Goal: Transaction & Acquisition: Purchase product/service

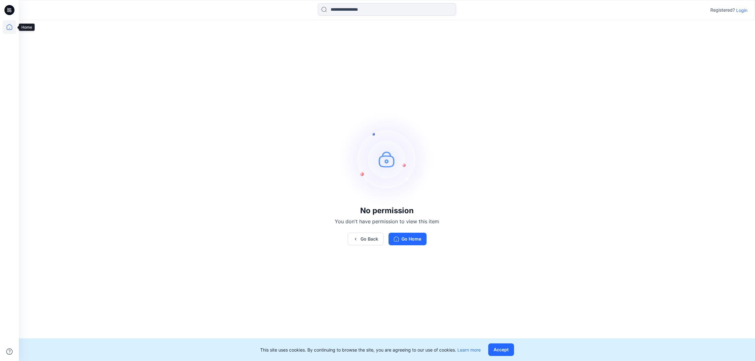
click at [12, 23] on icon at bounding box center [10, 27] width 14 height 14
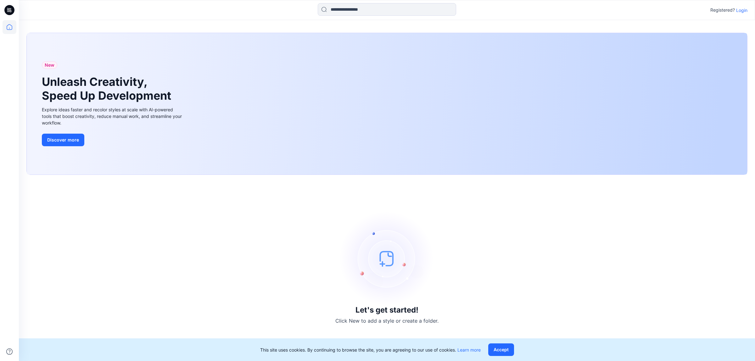
click at [743, 12] on p "Login" at bounding box center [741, 10] width 11 height 7
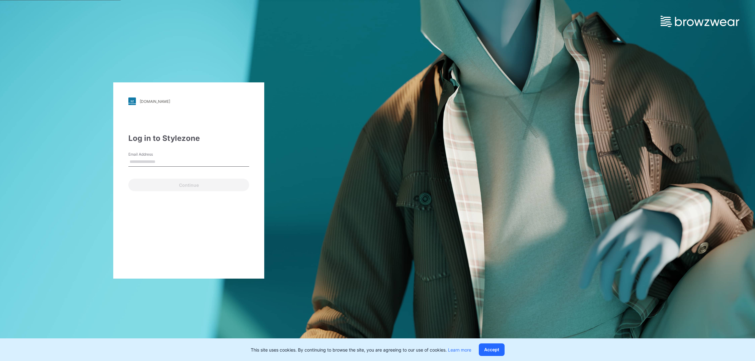
type input "**********"
click at [205, 185] on button "Continue" at bounding box center [188, 185] width 121 height 13
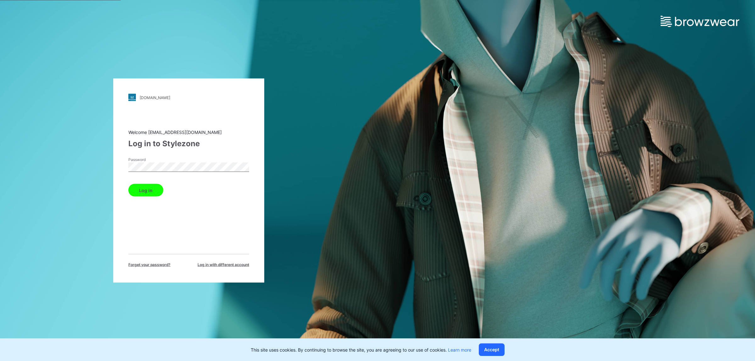
click at [143, 188] on button "Log in" at bounding box center [145, 190] width 35 height 13
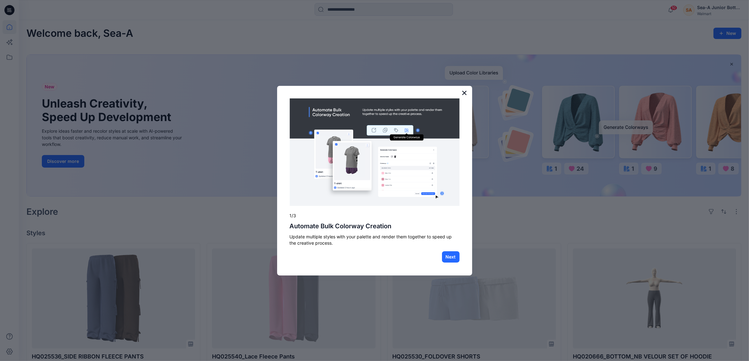
click at [462, 93] on button "×" at bounding box center [465, 93] width 6 height 10
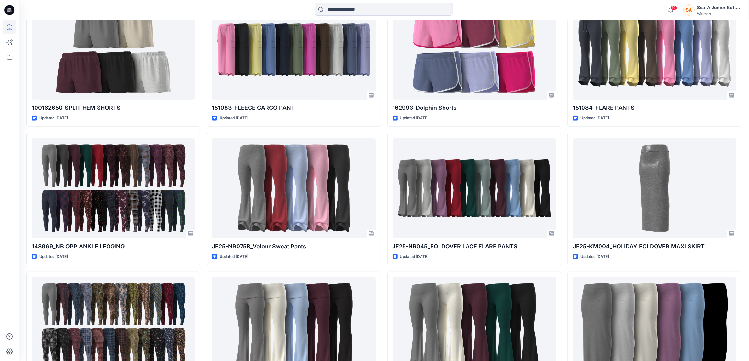
scroll to position [676, 0]
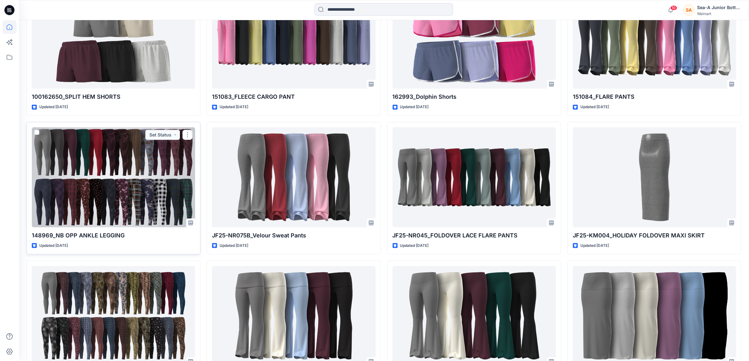
click at [118, 218] on div at bounding box center [113, 177] width 163 height 100
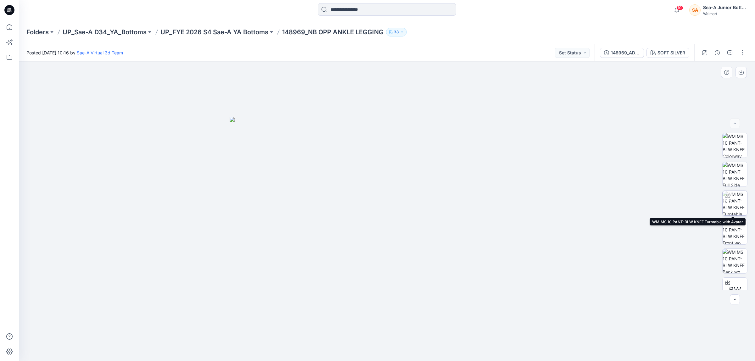
click at [730, 196] on div at bounding box center [728, 196] width 10 height 10
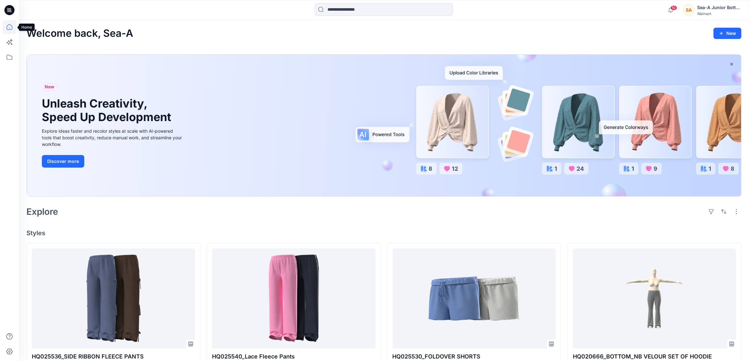
click at [10, 26] on icon at bounding box center [10, 27] width 14 height 14
click at [6, 8] on icon at bounding box center [9, 10] width 10 height 10
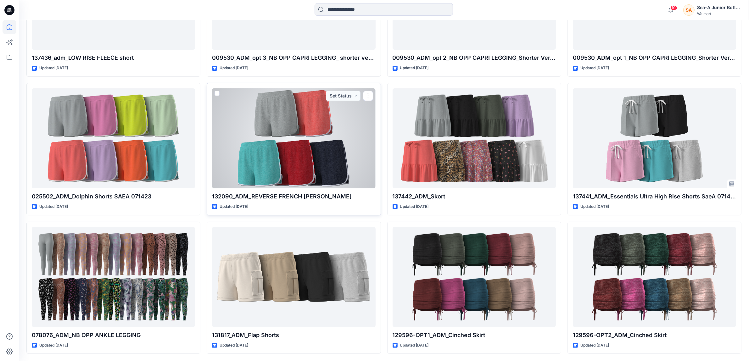
scroll to position [3211, 0]
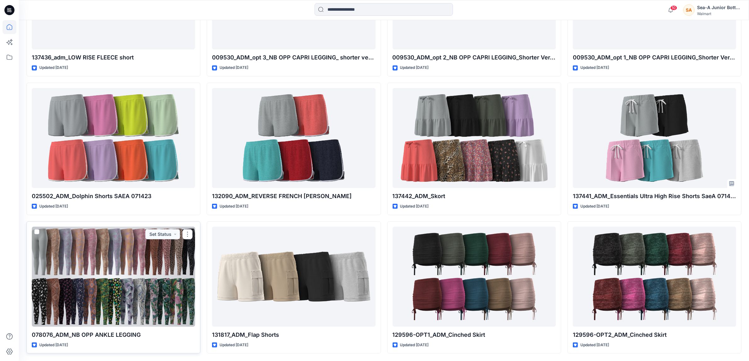
click at [119, 273] on div at bounding box center [113, 277] width 163 height 100
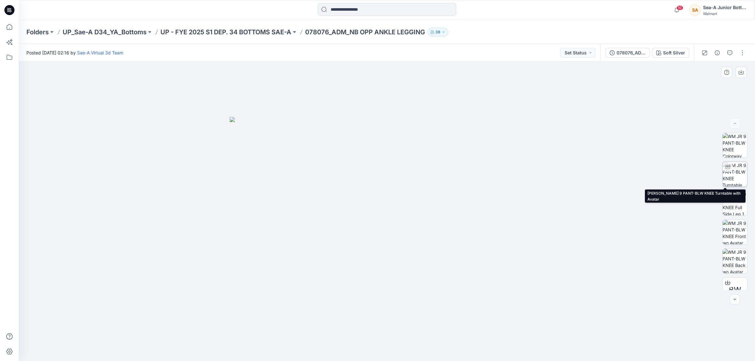
click at [735, 174] on img at bounding box center [735, 174] width 25 height 25
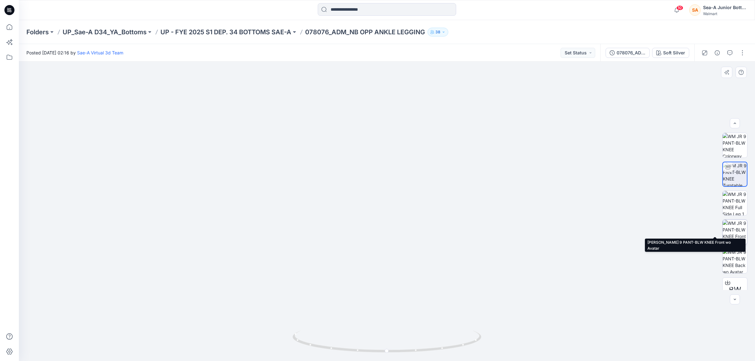
scroll to position [41, 0]
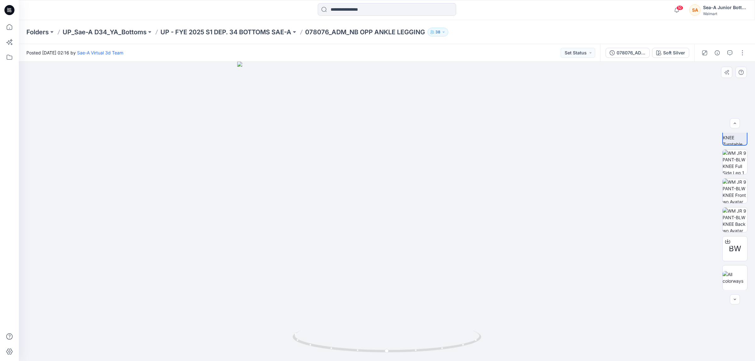
click at [174, 224] on div at bounding box center [387, 212] width 736 height 300
drag, startPoint x: 309, startPoint y: 343, endPoint x: 490, endPoint y: 350, distance: 180.7
click at [490, 350] on div at bounding box center [387, 212] width 736 height 300
drag, startPoint x: 307, startPoint y: 342, endPoint x: 414, endPoint y: 354, distance: 107.6
click at [414, 354] on icon at bounding box center [388, 343] width 190 height 24
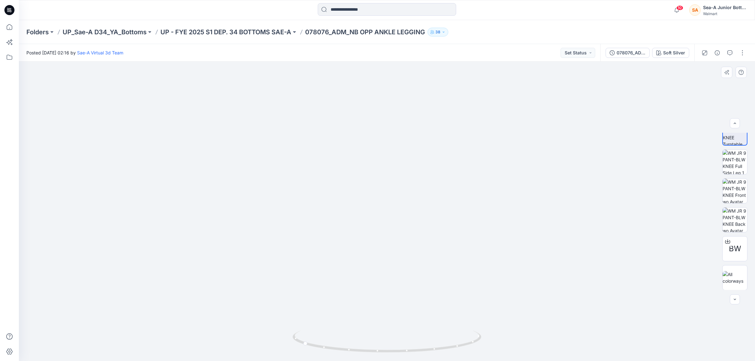
click at [399, 161] on img at bounding box center [387, 130] width 625 height 462
drag, startPoint x: 310, startPoint y: 340, endPoint x: 413, endPoint y: 346, distance: 103.0
click at [413, 346] on icon at bounding box center [388, 343] width 190 height 24
